Goal: Transaction & Acquisition: Purchase product/service

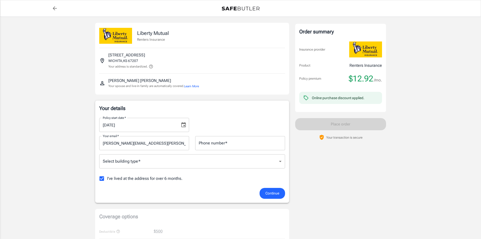
click at [190, 157] on body "Policy premium $ 12.92 /mo Liberty Mutual Renters Insurance [STREET_ADDRESS] Yo…" at bounding box center [240, 239] width 481 height 478
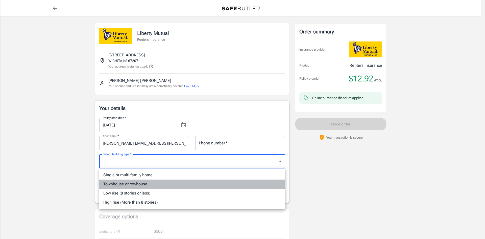
click at [181, 182] on li "Townhouse or rowhouse" at bounding box center [192, 183] width 186 height 9
type input "townhouse"
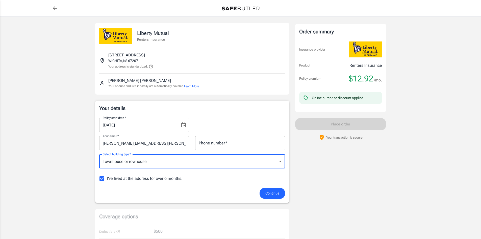
click at [184, 180] on div "I've lived at the address for over 6 months." at bounding box center [192, 178] width 186 height 11
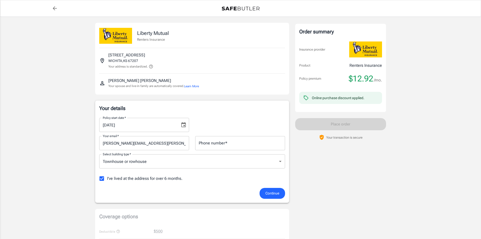
click at [174, 181] on span "I've lived at the address for over 6 months." at bounding box center [145, 178] width 76 height 6
click at [107, 181] on input "I've lived at the address for over 6 months." at bounding box center [101, 178] width 11 height 11
checkbox input "false"
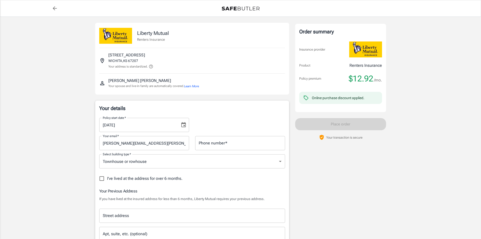
click at [218, 146] on input "Phone number   *" at bounding box center [240, 143] width 90 height 14
type input "6209601385"
type input "townhouse"
type input "[STREET_ADDRESS]"
type input "townhouse"
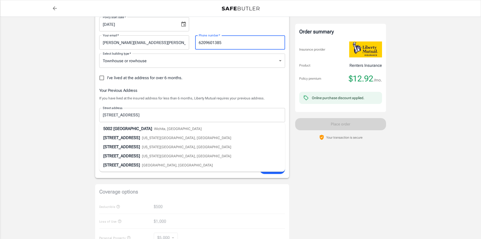
scroll to position [101, 0]
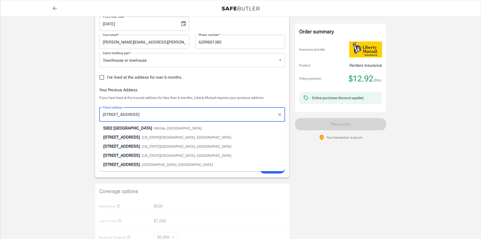
drag, startPoint x: 166, startPoint y: 119, endPoint x: 95, endPoint y: 126, distance: 71.6
click at [95, 126] on div "Liberty Mutual Renters Insurance [STREET_ADDRESS] Your address is standardized.…" at bounding box center [240, 166] width 303 height 501
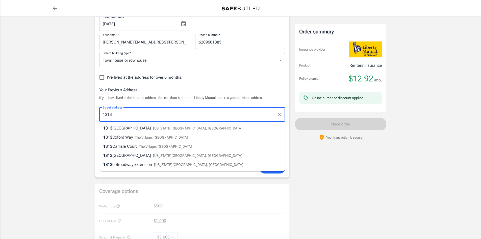
type input "[STREET_ADDRESS]"
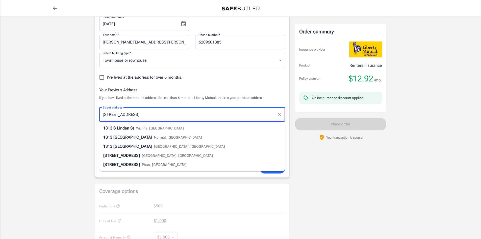
click at [172, 127] on li "[STREET_ADDRESS]" at bounding box center [192, 128] width 186 height 9
type input "Wichita"
select select "KS"
type input "67207"
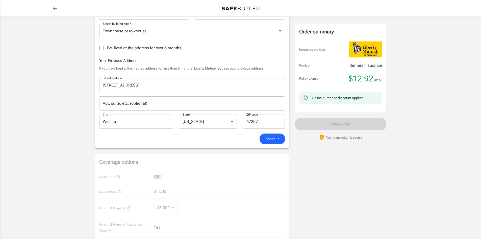
scroll to position [202, 0]
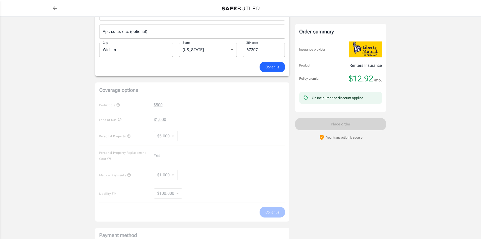
click at [275, 62] on button "Continue" at bounding box center [273, 67] width 26 height 11
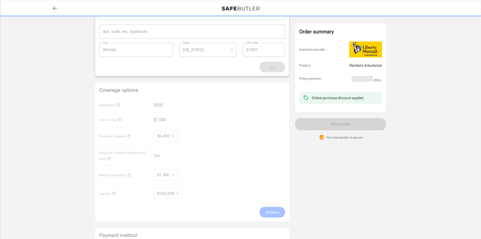
click at [275, 64] on div "Continue" at bounding box center [192, 67] width 192 height 11
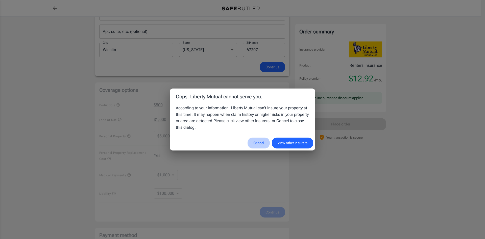
click at [259, 144] on button "Cancel" at bounding box center [259, 142] width 22 height 11
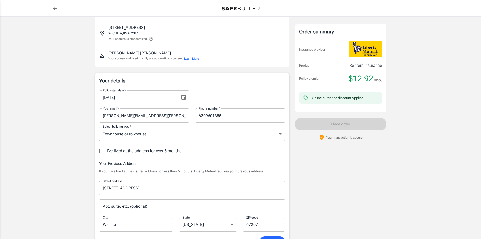
scroll to position [0, 0]
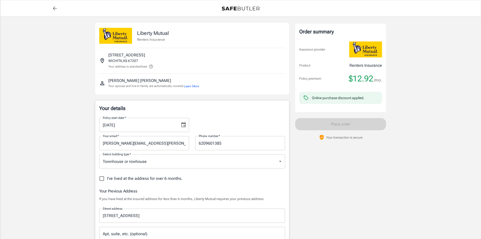
click at [56, 9] on icon "back to quotes" at bounding box center [55, 8] width 4 height 4
